Goal: Task Accomplishment & Management: Use online tool/utility

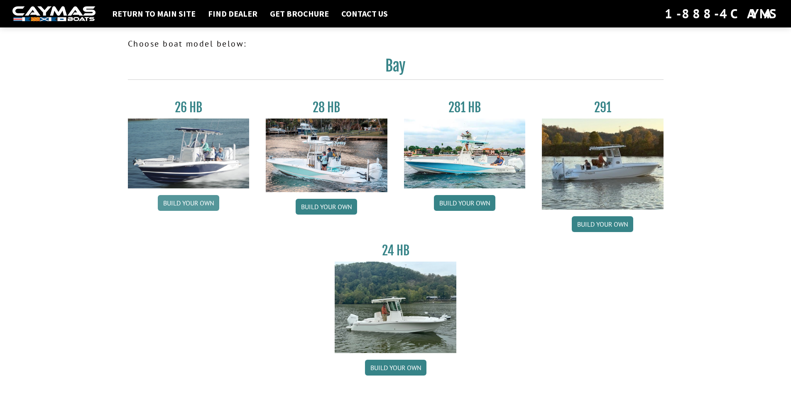
click at [188, 202] on link "Build your own" at bounding box center [188, 203] width 61 height 16
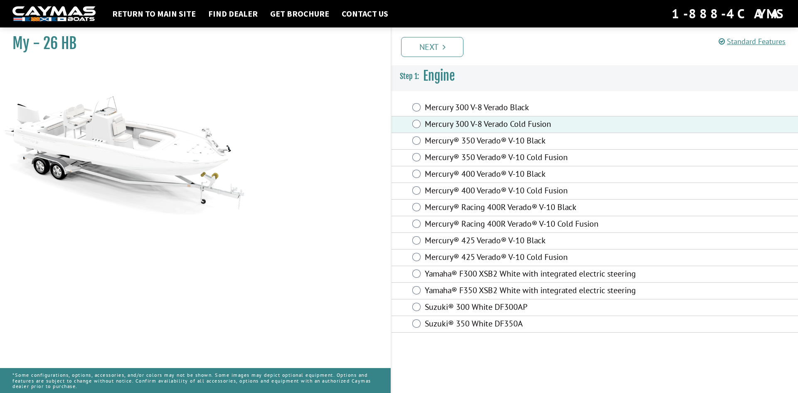
click at [446, 49] on link "Next" at bounding box center [432, 47] width 62 height 20
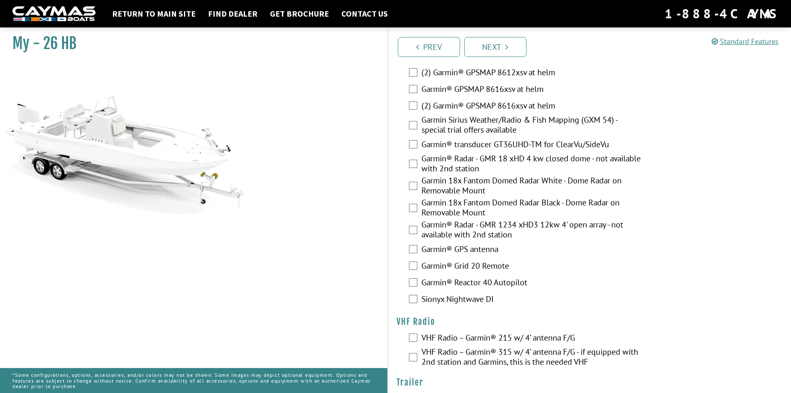
scroll to position [2029, 0]
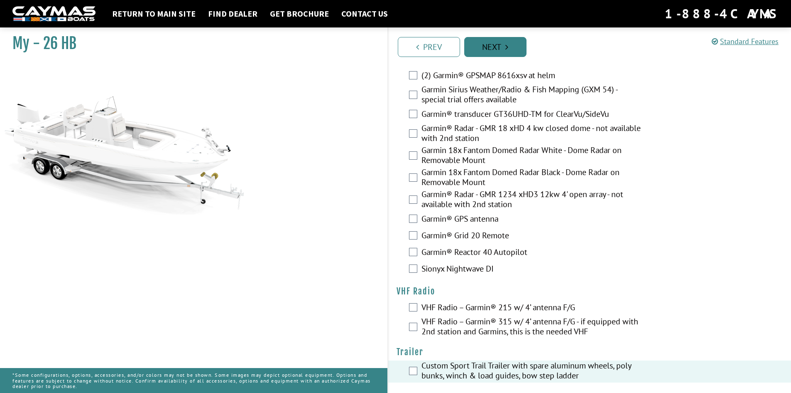
click at [492, 47] on link "Next" at bounding box center [495, 47] width 62 height 20
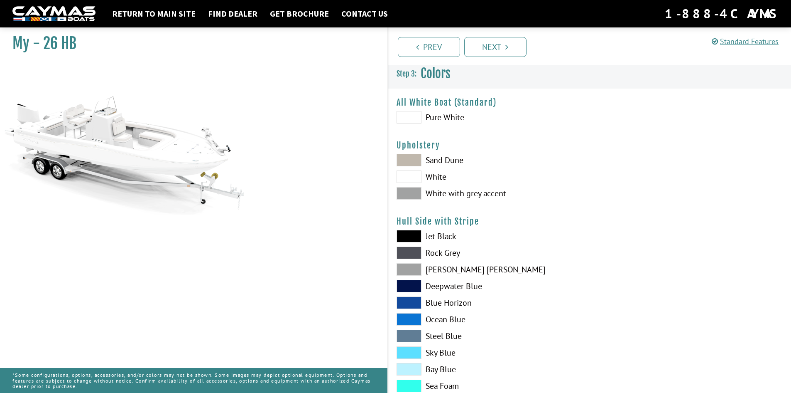
scroll to position [0, 0]
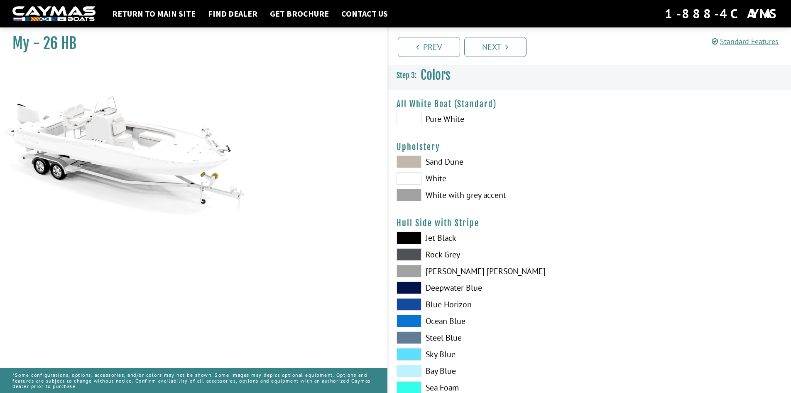
click at [413, 198] on span at bounding box center [409, 195] width 25 height 12
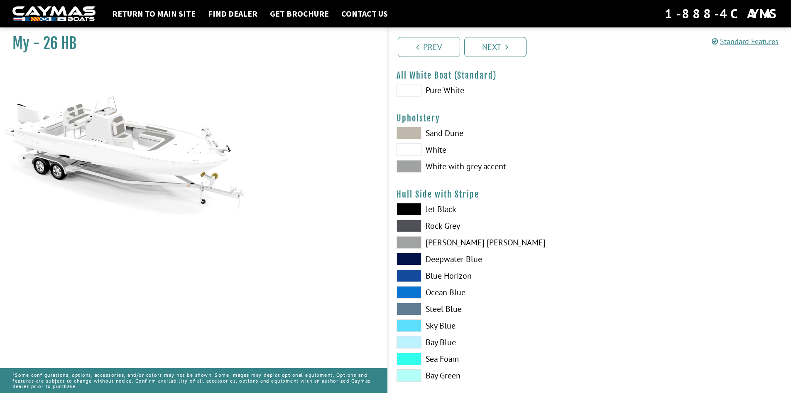
scroll to position [83, 0]
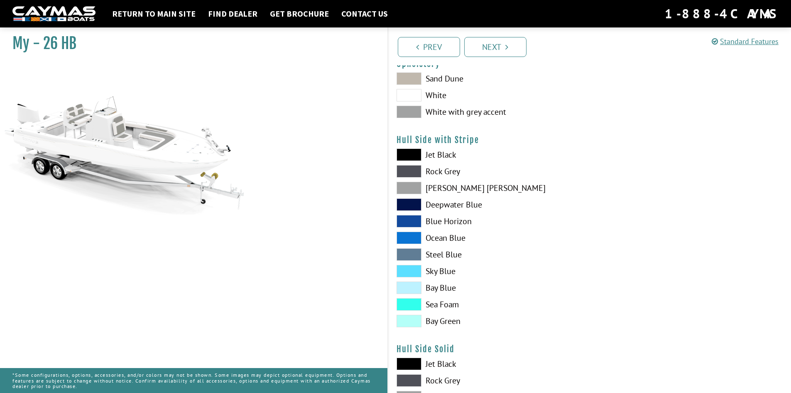
click at [406, 270] on span at bounding box center [409, 271] width 25 height 12
click at [405, 254] on span at bounding box center [409, 254] width 25 height 12
click at [406, 203] on span at bounding box center [409, 204] width 25 height 12
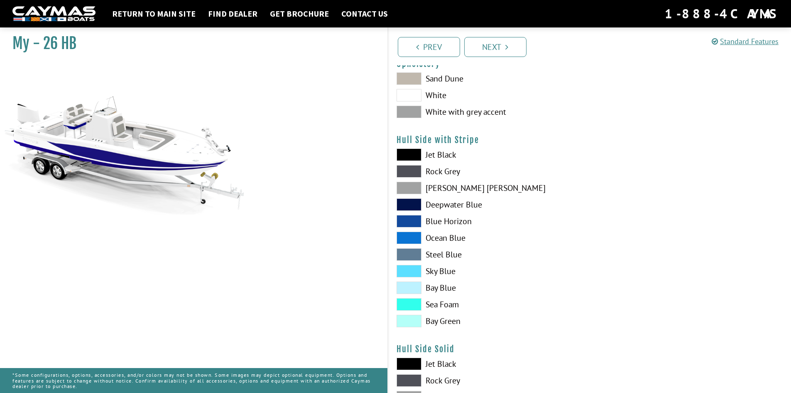
click at [406, 173] on span at bounding box center [409, 171] width 25 height 12
click at [405, 154] on span at bounding box center [409, 154] width 25 height 12
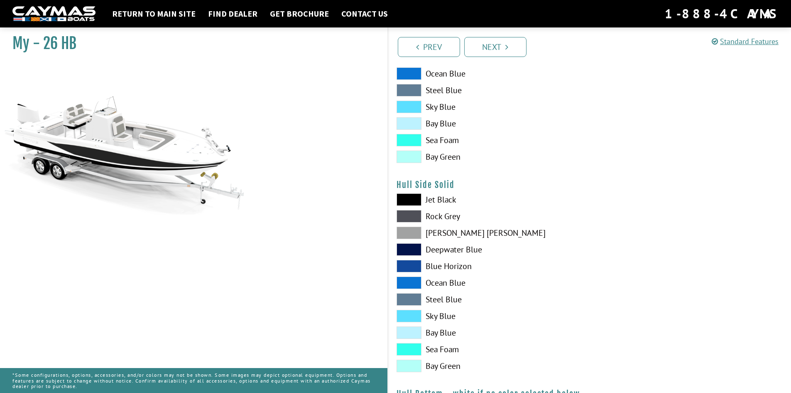
scroll to position [249, 0]
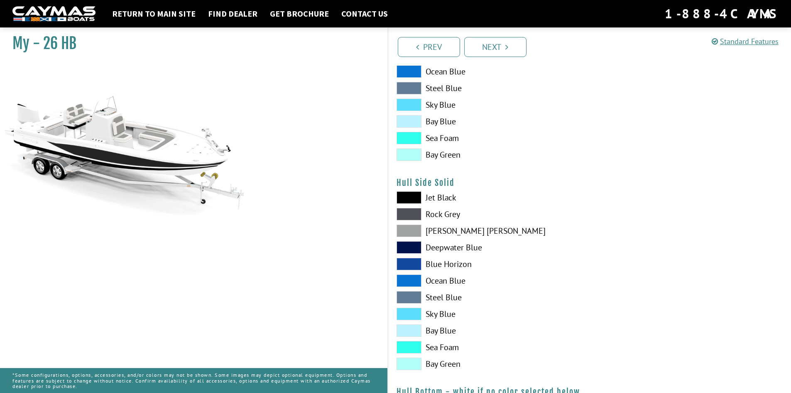
click at [407, 331] on span at bounding box center [409, 330] width 25 height 12
click at [410, 329] on span at bounding box center [409, 330] width 25 height 12
click at [410, 310] on span at bounding box center [409, 313] width 25 height 12
click at [409, 291] on span at bounding box center [409, 297] width 25 height 12
click at [412, 285] on span at bounding box center [409, 280] width 25 height 12
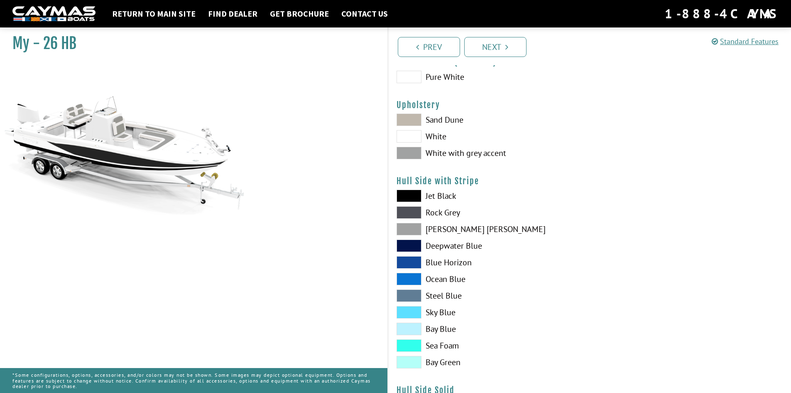
scroll to position [42, 0]
click at [409, 197] on span at bounding box center [409, 196] width 25 height 12
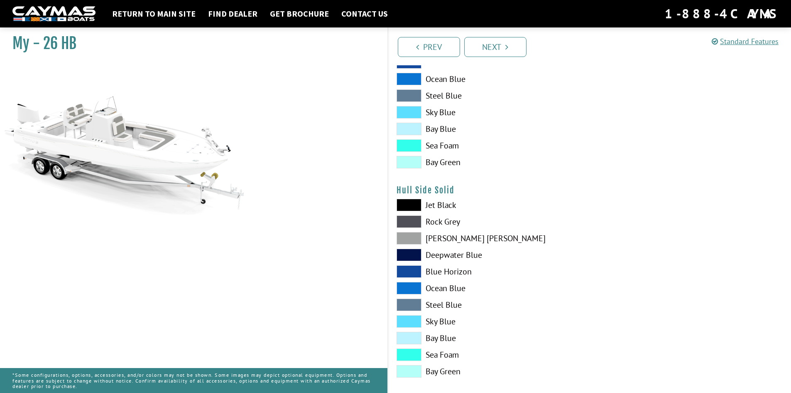
scroll to position [249, 0]
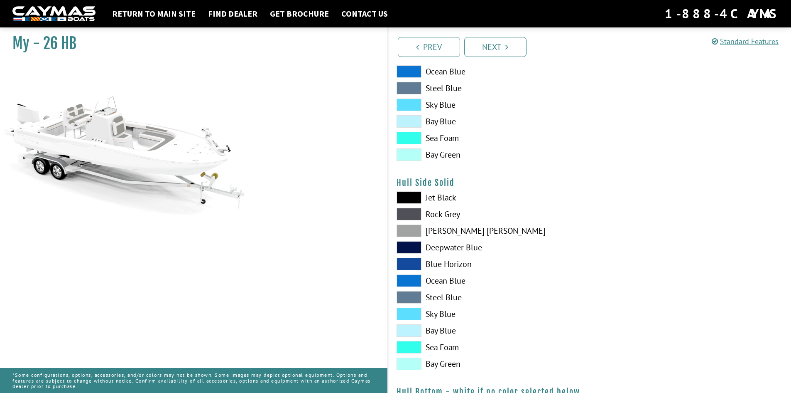
click at [408, 243] on span at bounding box center [409, 247] width 25 height 12
click at [409, 248] on span at bounding box center [409, 247] width 25 height 12
click at [407, 195] on span at bounding box center [409, 197] width 25 height 12
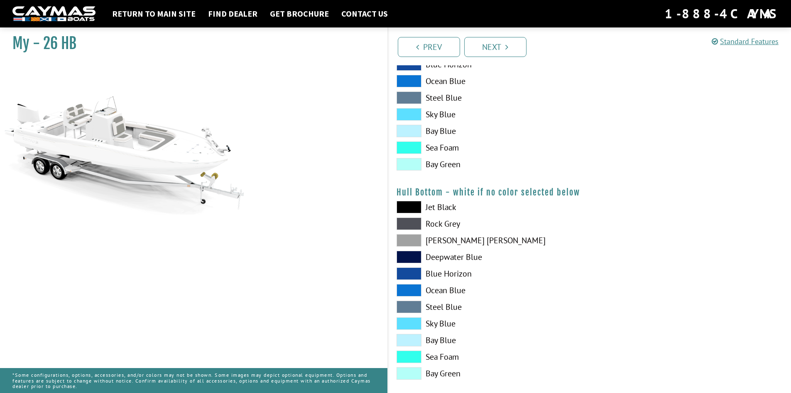
scroll to position [457, 0]
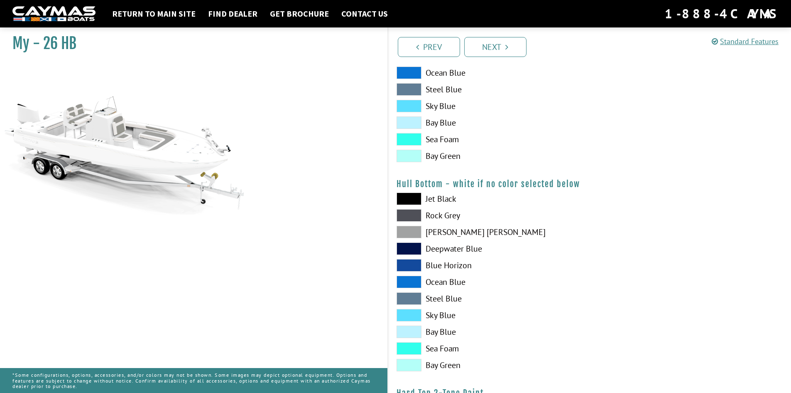
click at [411, 199] on span at bounding box center [409, 198] width 25 height 12
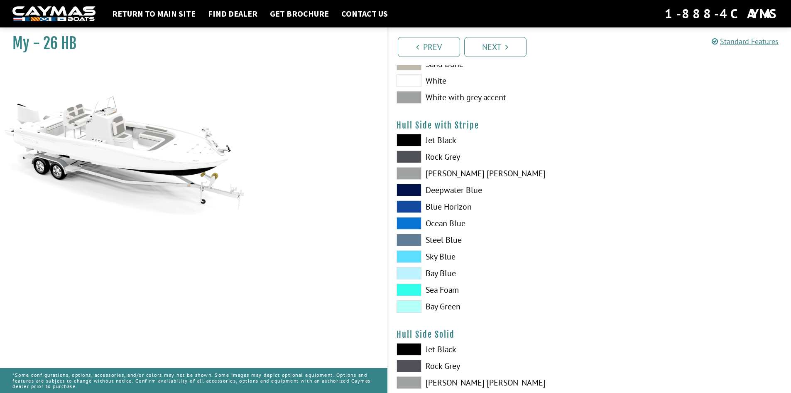
scroll to position [83, 0]
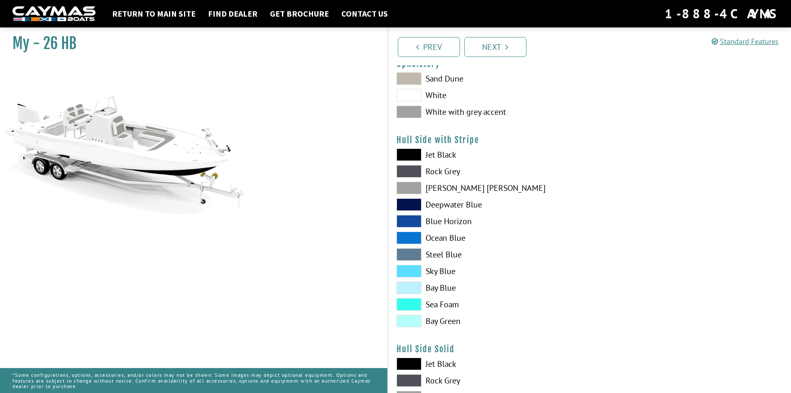
click at [407, 152] on span at bounding box center [409, 154] width 25 height 12
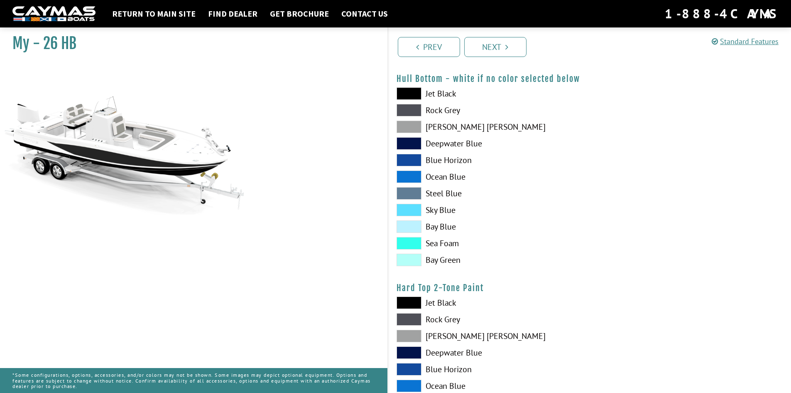
scroll to position [665, 0]
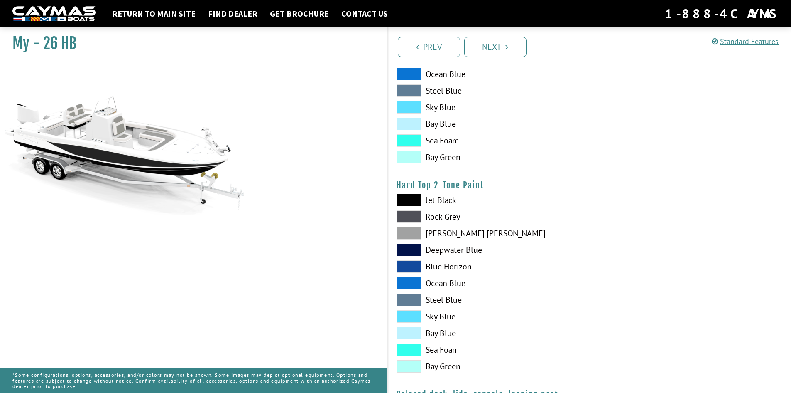
click at [412, 201] on span at bounding box center [409, 200] width 25 height 12
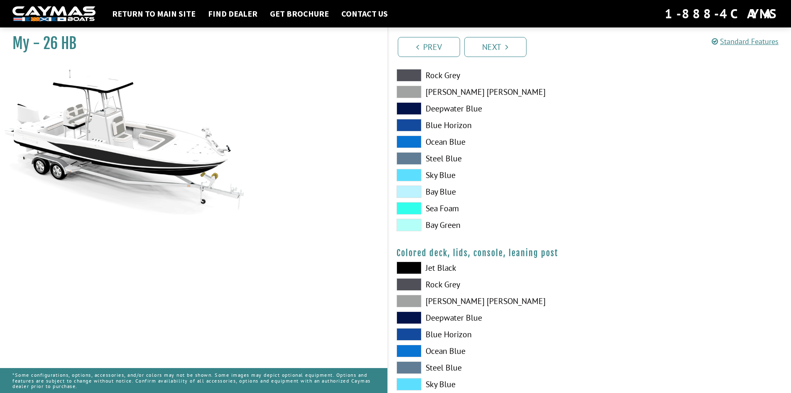
scroll to position [831, 0]
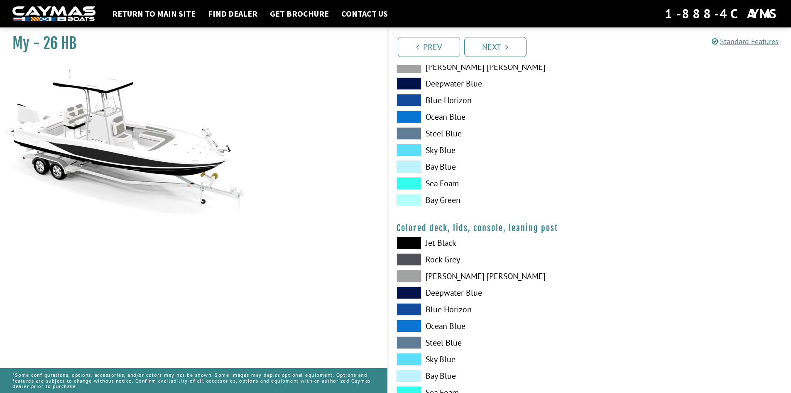
click at [408, 239] on span at bounding box center [409, 242] width 25 height 12
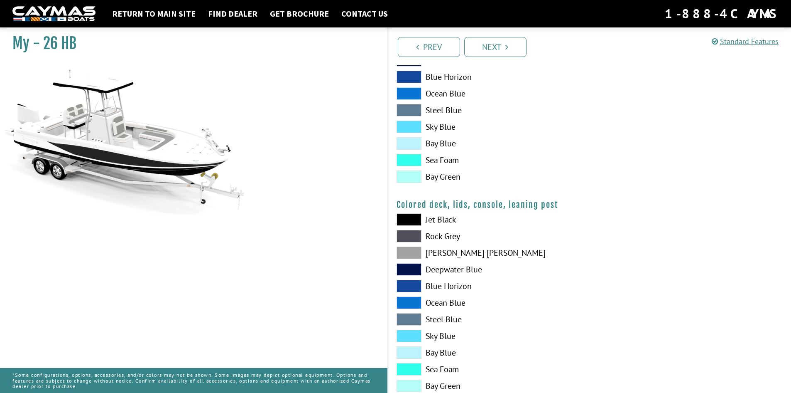
scroll to position [878, 0]
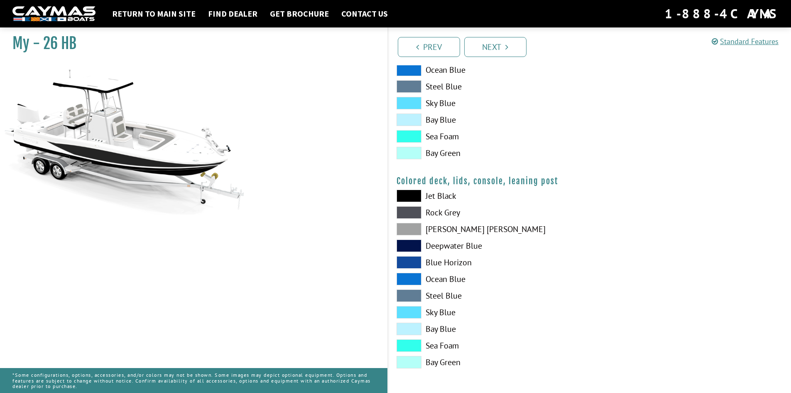
click at [409, 363] on span at bounding box center [409, 362] width 25 height 12
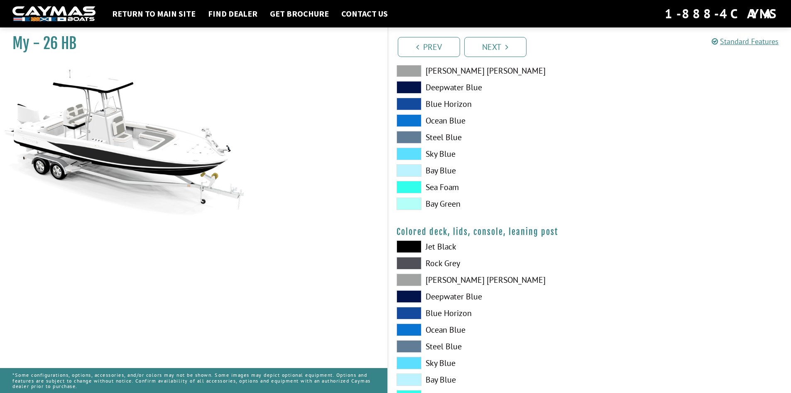
scroll to position [712, 0]
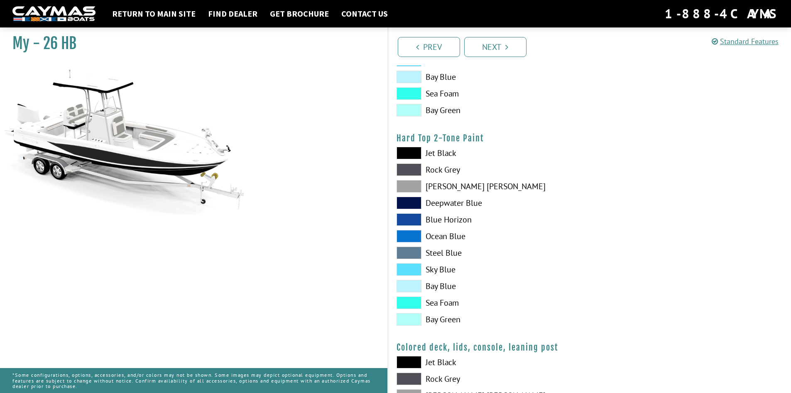
click at [412, 322] on span at bounding box center [409, 319] width 25 height 12
click at [413, 322] on span at bounding box center [409, 319] width 25 height 12
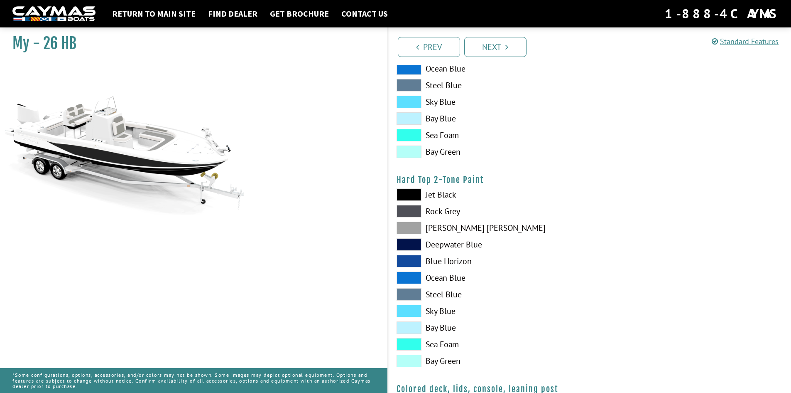
scroll to position [587, 0]
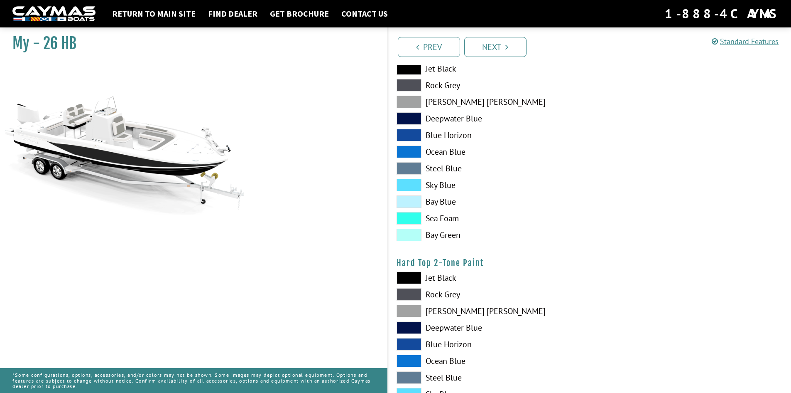
click at [409, 237] on span at bounding box center [409, 234] width 25 height 12
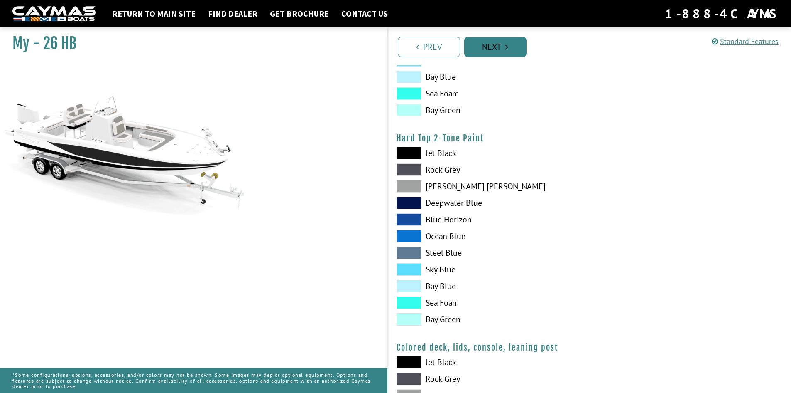
click at [494, 51] on link "Next" at bounding box center [495, 47] width 62 height 20
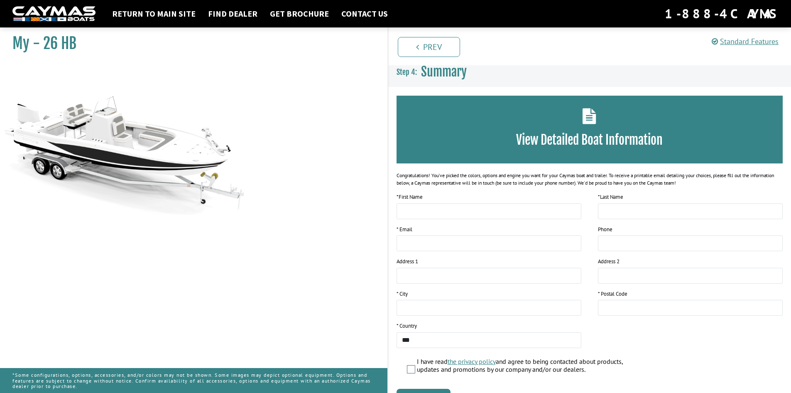
scroll to position [0, 0]
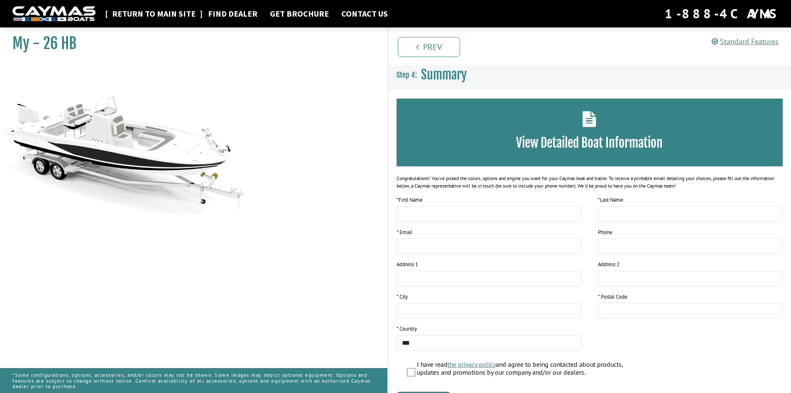
click at [138, 15] on link "Return to main site" at bounding box center [154, 13] width 92 height 11
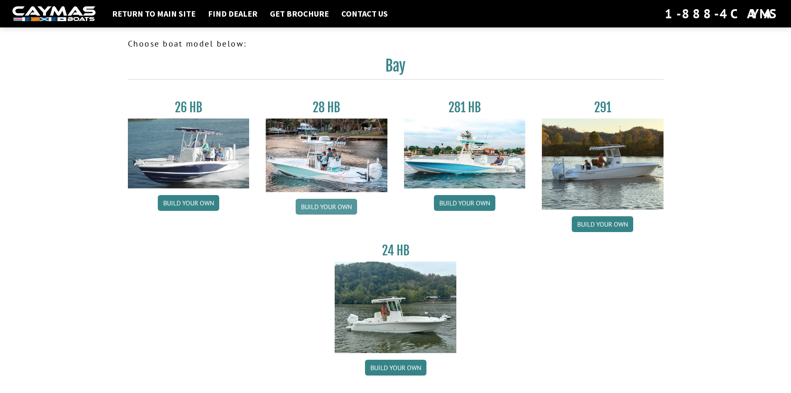
click at [323, 207] on link "Build your own" at bounding box center [326, 207] width 61 height 16
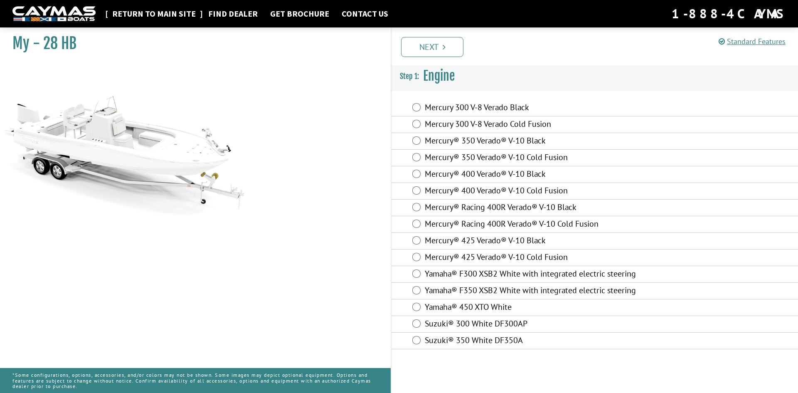
click at [148, 13] on link "Return to main site" at bounding box center [154, 13] width 92 height 11
